Goal: Check status

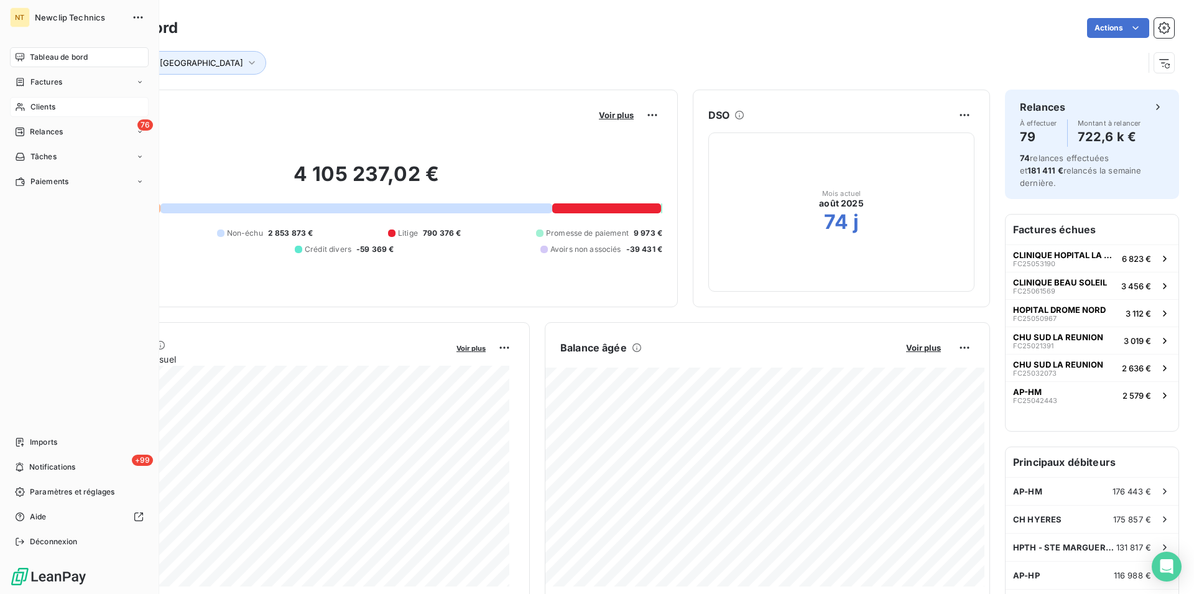
click at [39, 111] on span "Clients" at bounding box center [42, 106] width 25 height 11
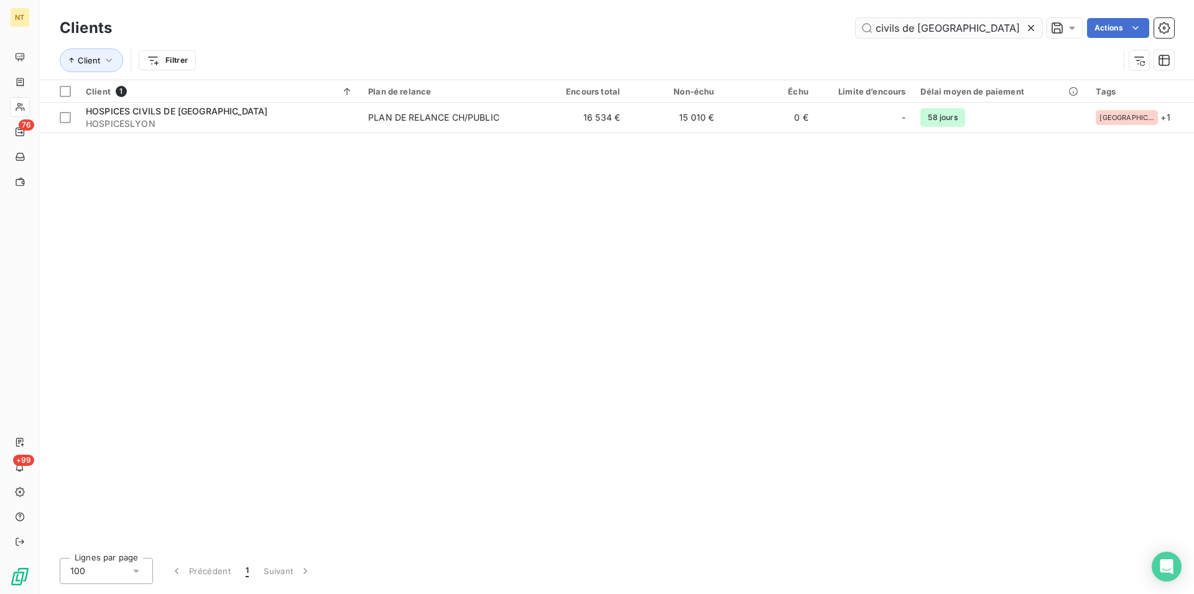
drag, startPoint x: 949, startPoint y: 25, endPoint x: 867, endPoint y: 24, distance: 82.1
click at [867, 24] on input "civils de [GEOGRAPHIC_DATA]" at bounding box center [949, 28] width 187 height 20
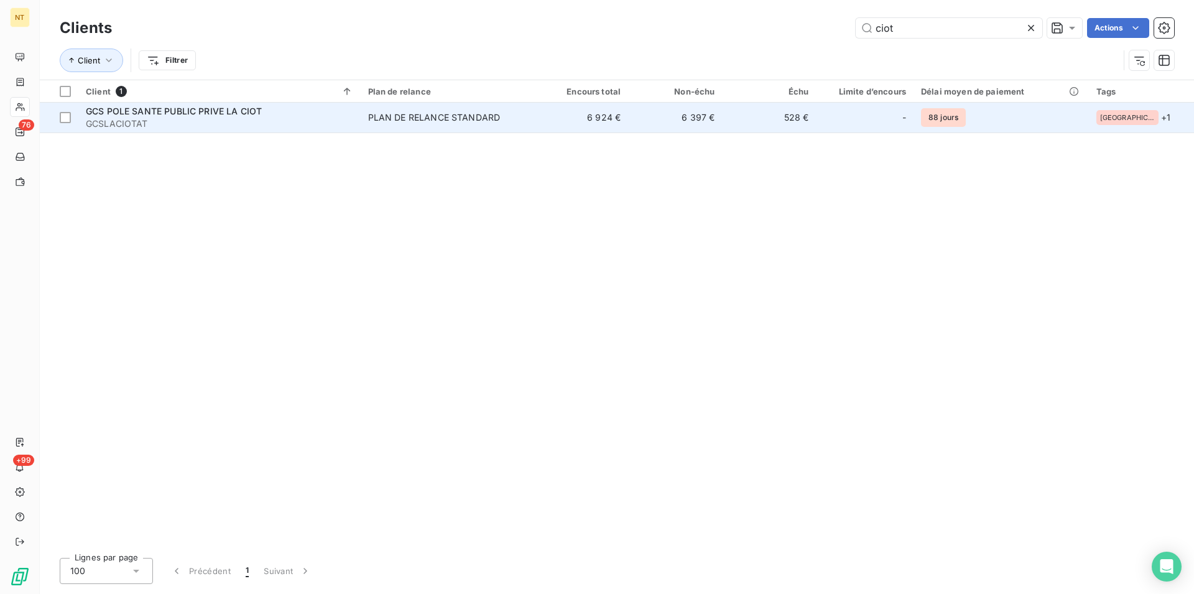
type input "ciot"
click at [203, 109] on span "GCS POLE SANTE PUBLIC PRIVE LA CIOT" at bounding box center [174, 111] width 176 height 11
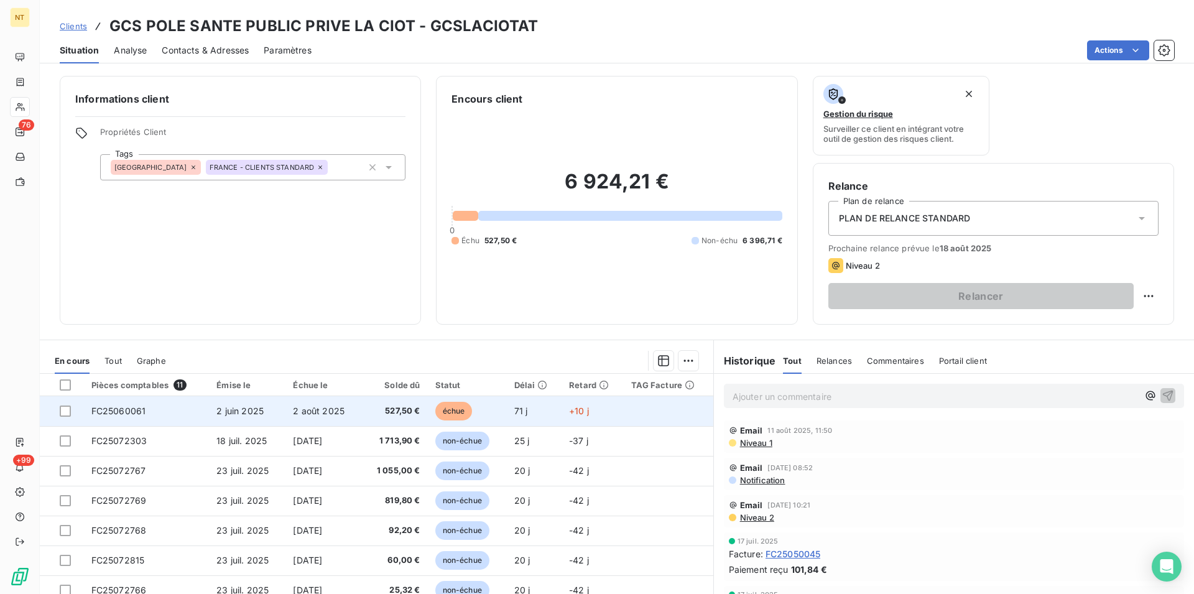
click at [122, 412] on span "FC25060061" at bounding box center [118, 410] width 55 height 11
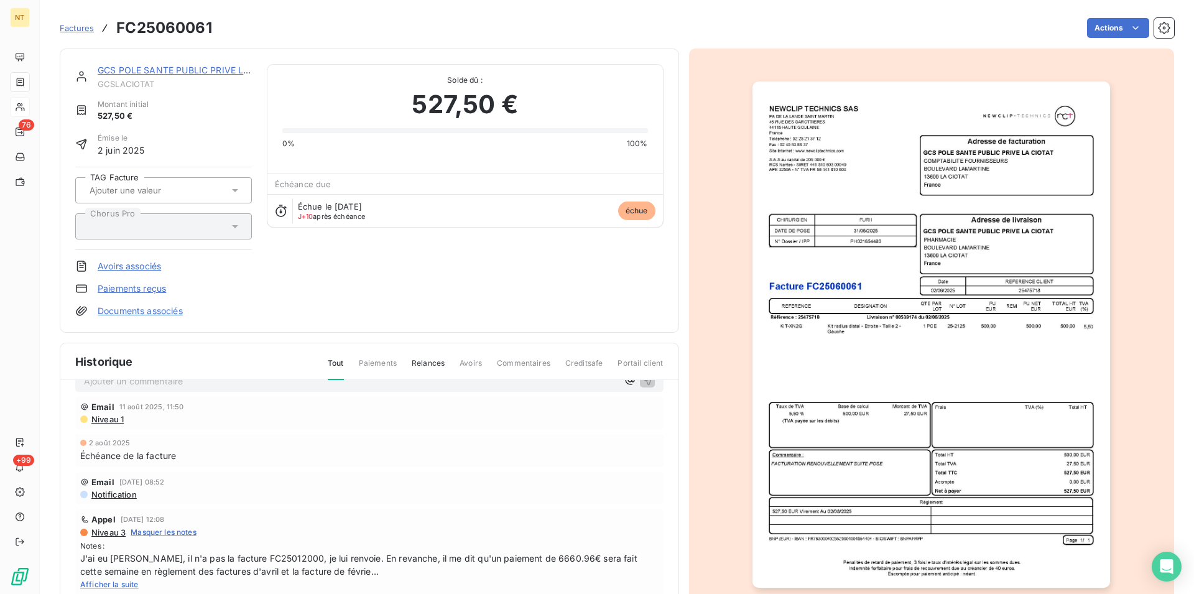
scroll to position [43, 0]
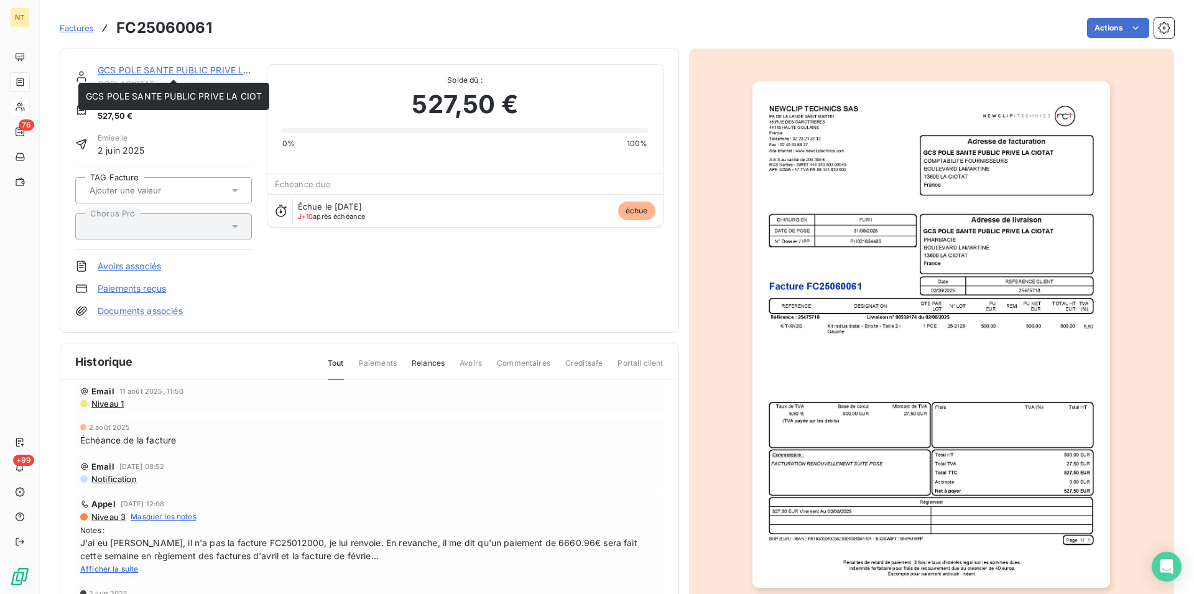
click at [167, 70] on link "GCS POLE SANTE PUBLIC PRIVE LA CIOT" at bounding box center [186, 70] width 176 height 11
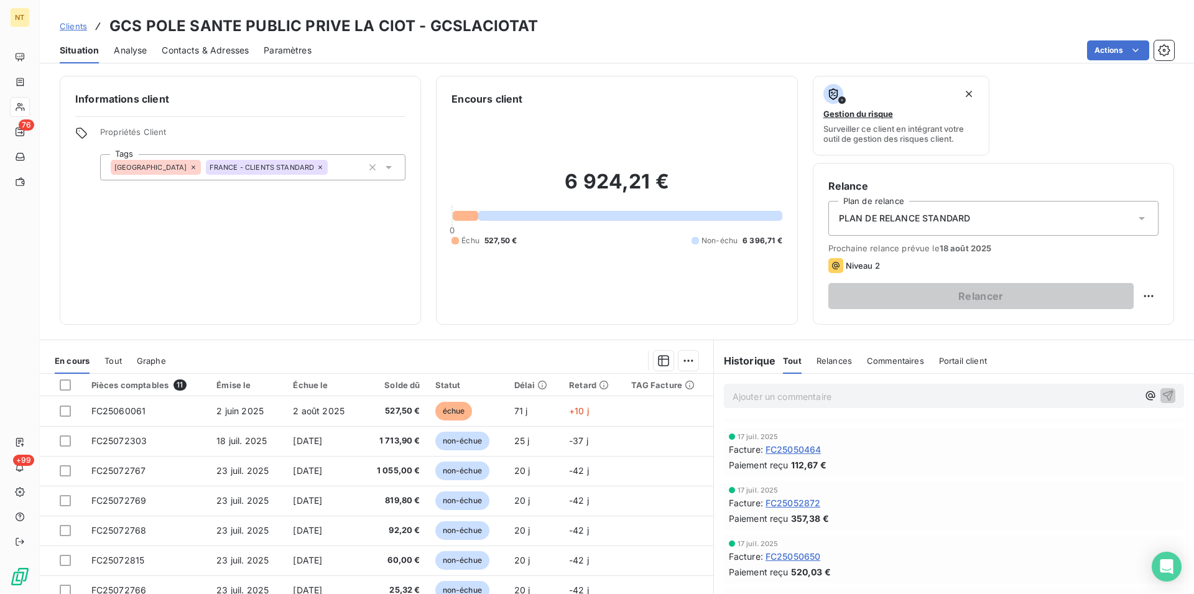
scroll to position [381, 0]
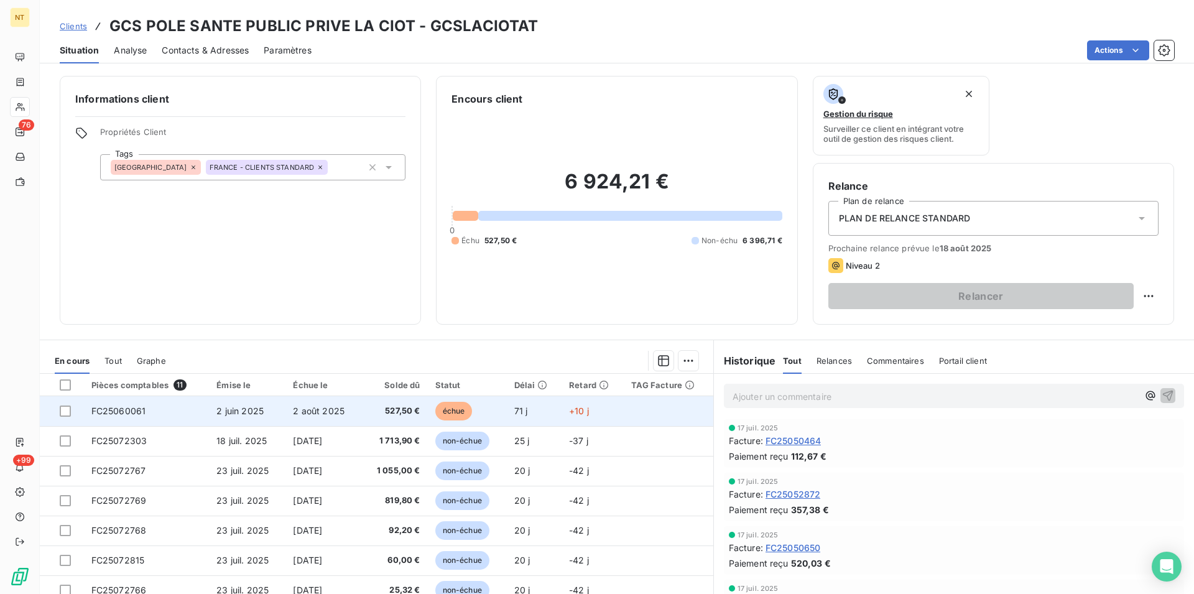
click at [145, 415] on td "FC25060061" at bounding box center [147, 411] width 126 height 30
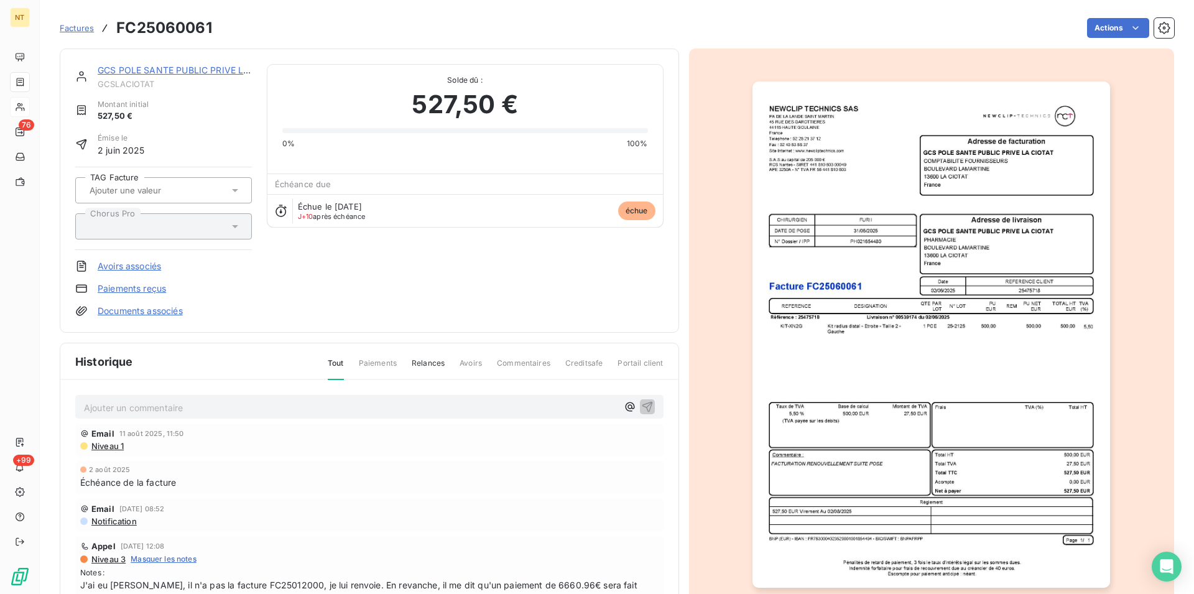
click at [98, 407] on p "Ajouter un commentaire ﻿" at bounding box center [350, 408] width 533 height 16
click at [318, 405] on span "Mail du 12/08 de la part de [PERSON_NAME] ( le virement esqt en cours de traite…" at bounding box center [305, 406] width 443 height 11
click at [313, 408] on span "Mail du 12/08 de la part de [PERSON_NAME] ( le virement esqt en cours de traite…" at bounding box center [305, 406] width 443 height 11
click at [251, 407] on span "Mail du 12/08 de la part de [PERSON_NAME] ( le virement est en cours de traitem…" at bounding box center [302, 406] width 437 height 11
click at [642, 401] on icon "button" at bounding box center [647, 406] width 11 height 11
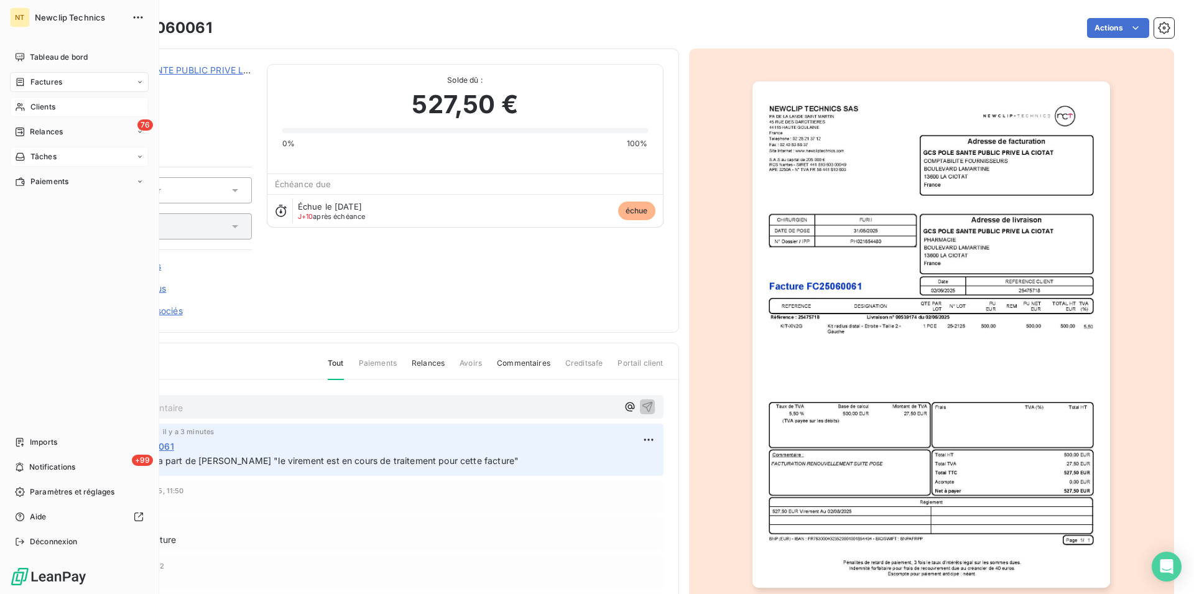
click at [44, 152] on span "Tâches" at bounding box center [43, 156] width 26 height 11
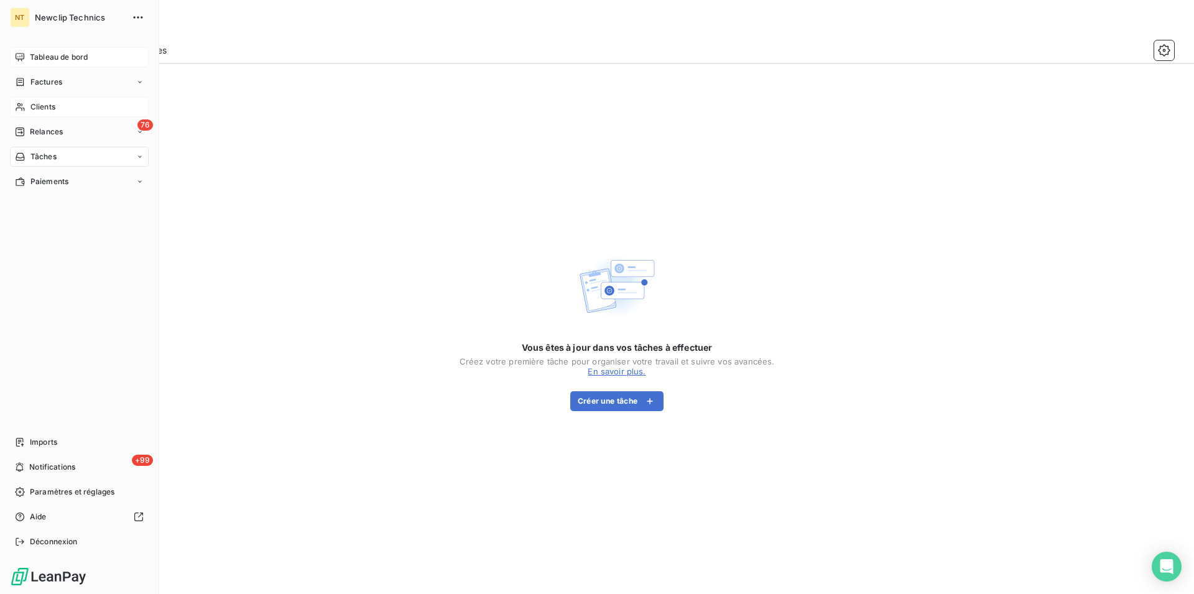
click at [38, 55] on span "Tableau de bord" at bounding box center [59, 57] width 58 height 11
